Goal: Find specific page/section: Find specific page/section

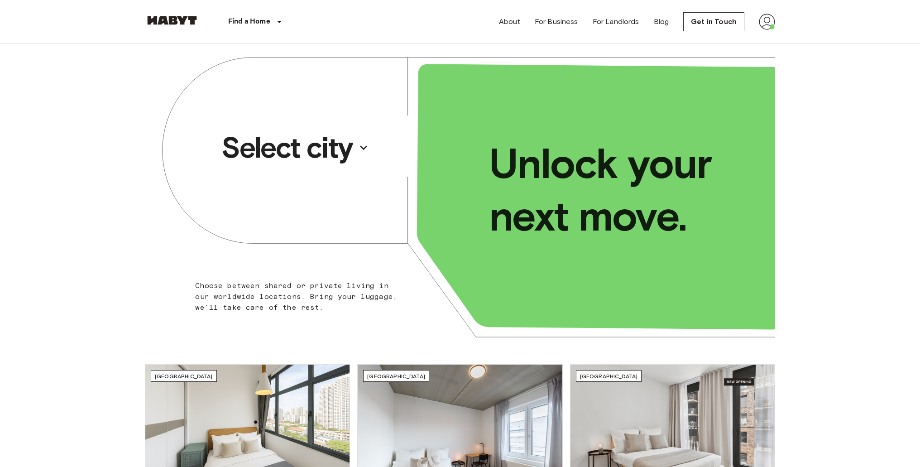
click at [338, 144] on p "Select city" at bounding box center [286, 147] width 131 height 36
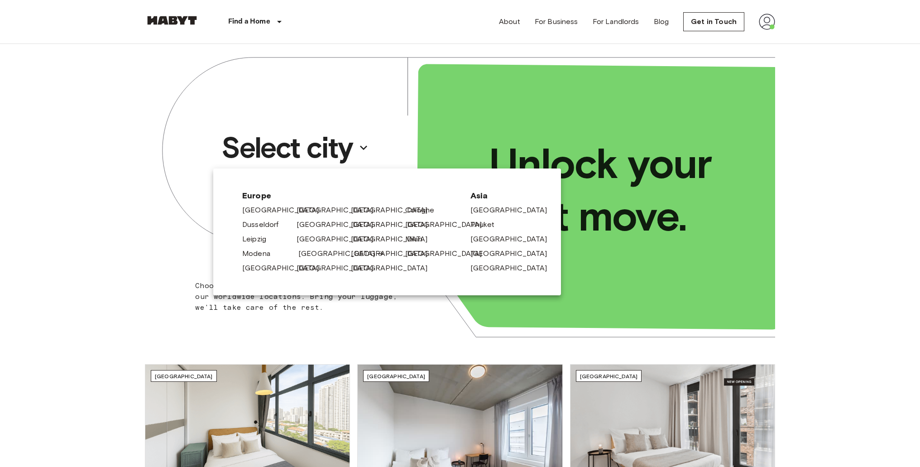
click at [319, 253] on link "[GEOGRAPHIC_DATA]" at bounding box center [341, 253] width 86 height 11
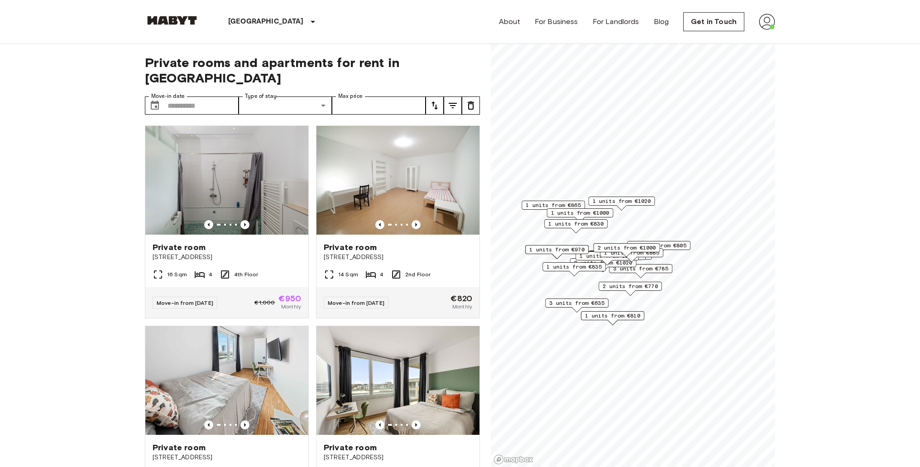
scroll to position [31, 0]
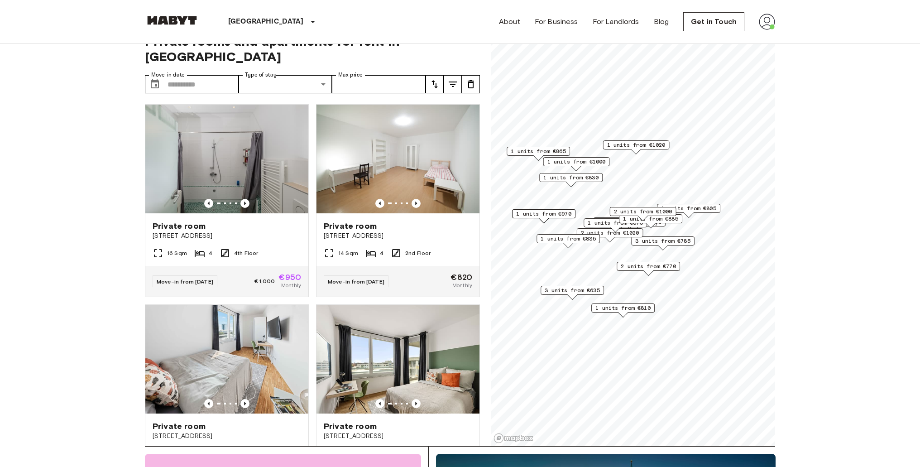
scroll to position [24, 0]
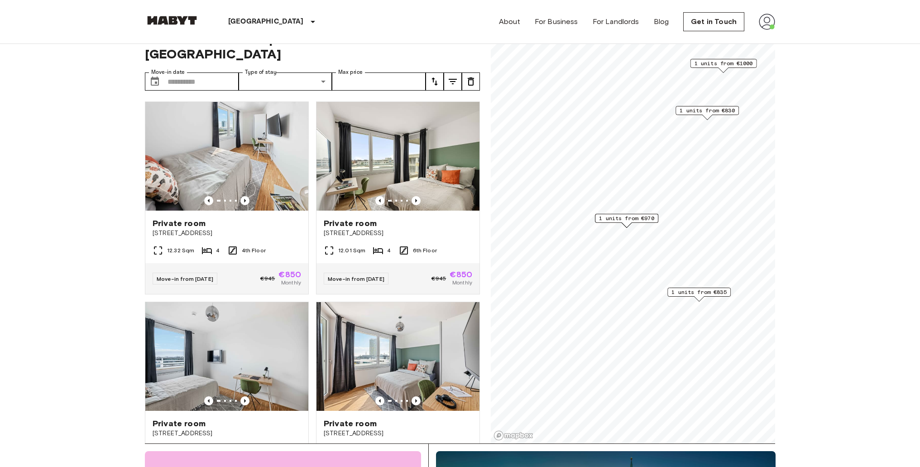
click at [438, 76] on icon "tune" at bounding box center [434, 81] width 11 height 11
click at [451, 115] on li "Highest price" at bounding box center [470, 116] width 91 height 16
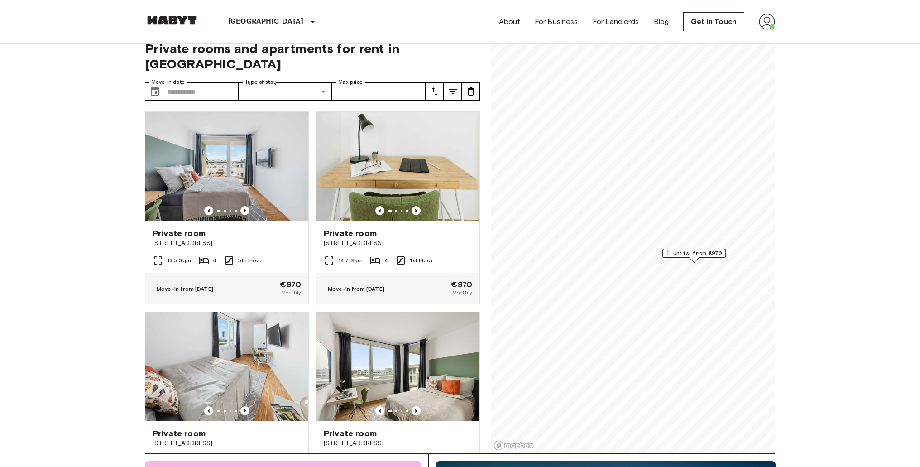
click at [768, 19] on img at bounding box center [767, 22] width 16 height 16
click at [787, 37] on li "Profile" at bounding box center [804, 38] width 91 height 16
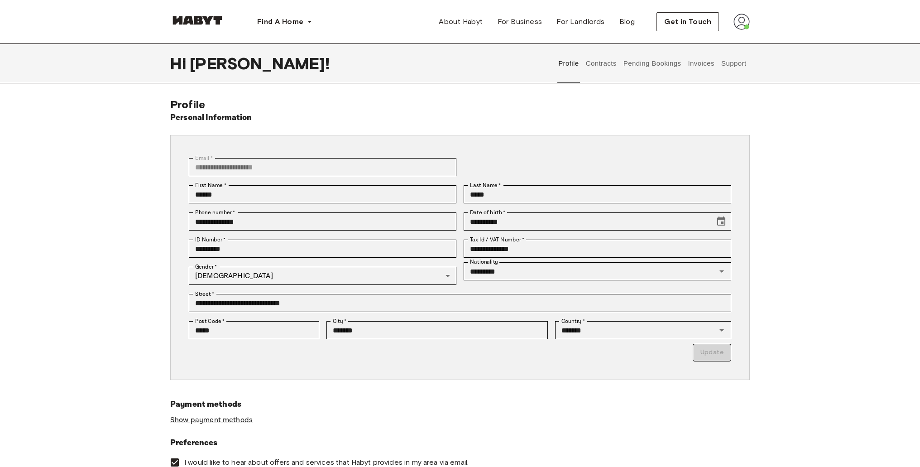
click at [601, 63] on button "Contracts" at bounding box center [600, 63] width 33 height 40
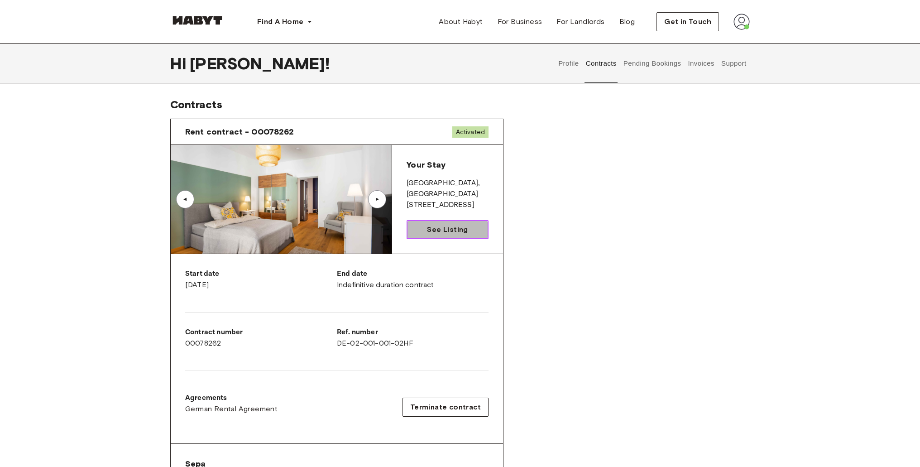
click at [462, 231] on span "See Listing" at bounding box center [447, 229] width 41 height 11
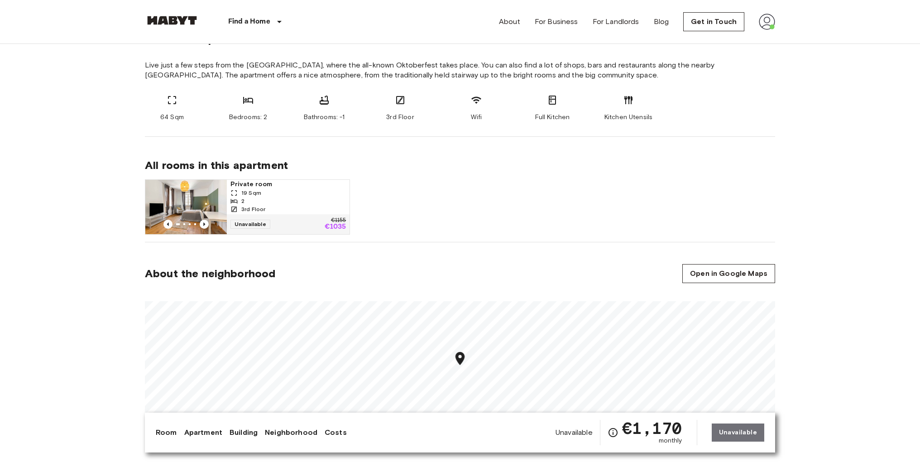
scroll to position [358, 0]
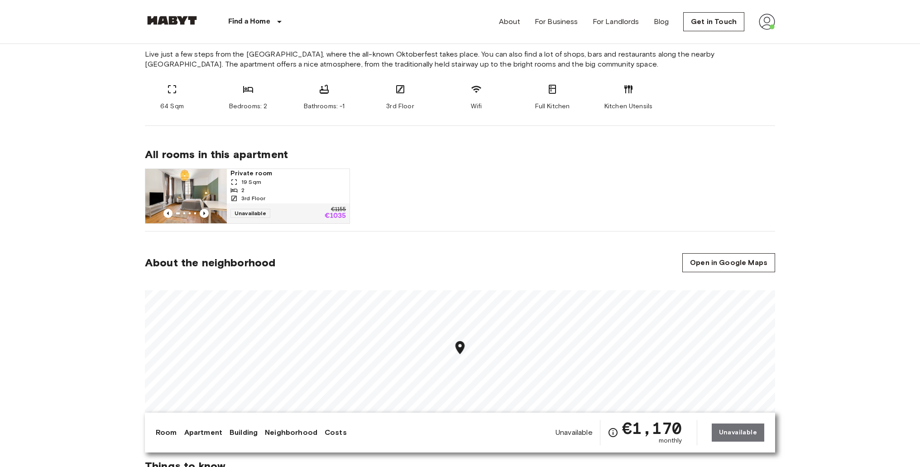
click at [248, 173] on span "Private room" at bounding box center [287, 173] width 115 height 9
